Goal: Navigation & Orientation: Go to known website

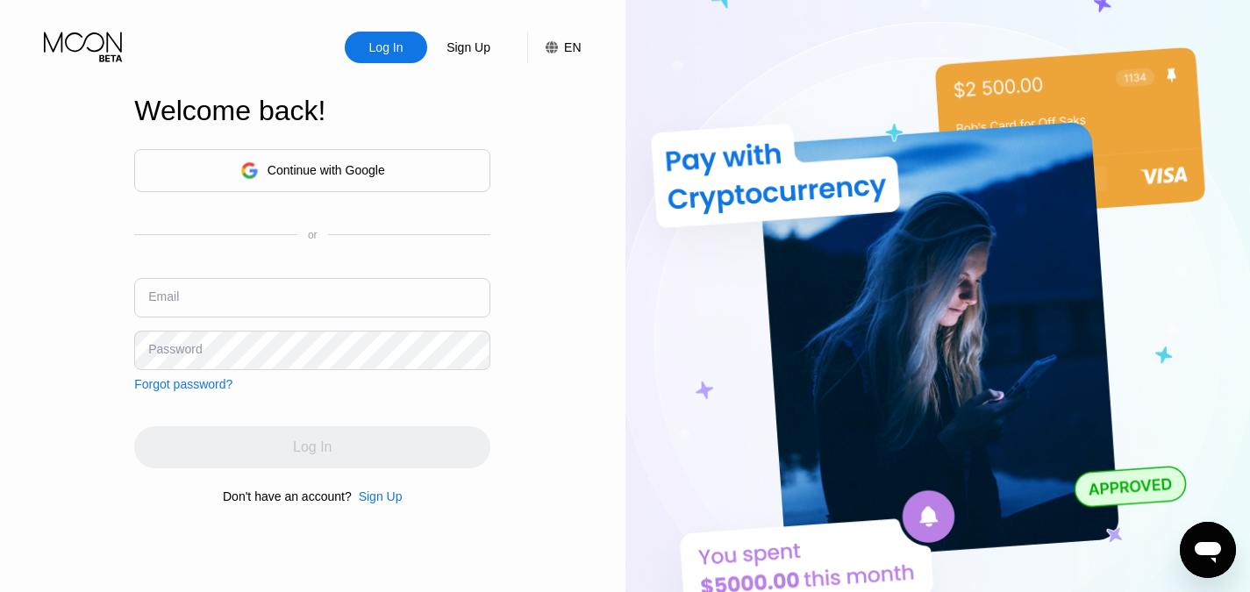
click at [351, 174] on div "Continue with Google" at bounding box center [327, 170] width 118 height 14
